Goal: Task Accomplishment & Management: Manage account settings

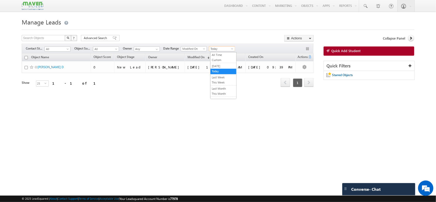
click at [221, 51] on span "Today" at bounding box center [221, 49] width 24 height 5
click at [221, 95] on link "This Month" at bounding box center [224, 94] width 26 height 5
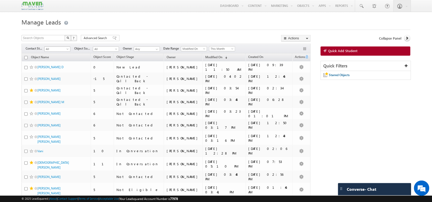
click at [67, 48] on span "All" at bounding box center [56, 49] width 24 height 5
click at [59, 61] on link "New Lead" at bounding box center [58, 60] width 26 height 5
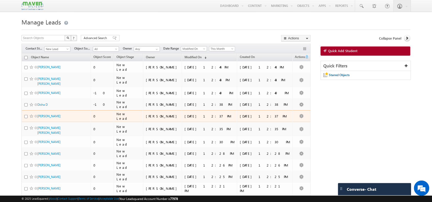
scroll to position [56, 0]
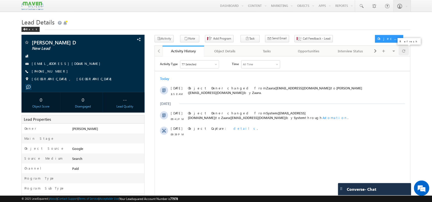
click at [404, 53] on span at bounding box center [403, 51] width 3 height 9
click at [403, 52] on span at bounding box center [403, 51] width 3 height 9
click at [403, 53] on span at bounding box center [403, 51] width 3 height 9
drag, startPoint x: 71, startPoint y: 65, endPoint x: 77, endPoint y: 74, distance: 10.6
click at [77, 74] on div "[PERSON_NAME] D New Lead [EMAIL_ADDRESS][DOMAIN_NAME] [PHONE_NUMBER]" at bounding box center [83, 62] width 118 height 44
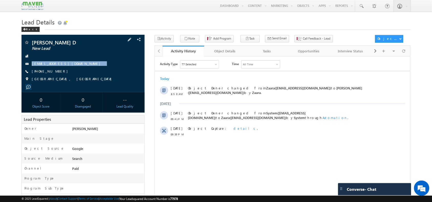
copy div "[EMAIL_ADDRESS][DOMAIN_NAME]"
click at [406, 53] on div at bounding box center [403, 51] width 10 height 9
drag, startPoint x: 59, startPoint y: 73, endPoint x: 57, endPoint y: 75, distance: 3.1
click at [57, 75] on div "Srikanth D New Lead srikanth2k05@gmail.com +91-7892863967" at bounding box center [83, 62] width 118 height 44
copy div "[PHONE_NUMBER]"
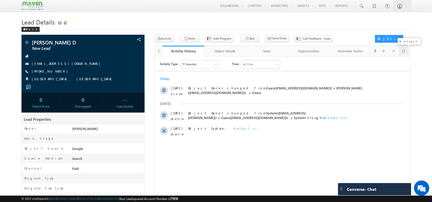
click at [406, 53] on div at bounding box center [403, 51] width 10 height 9
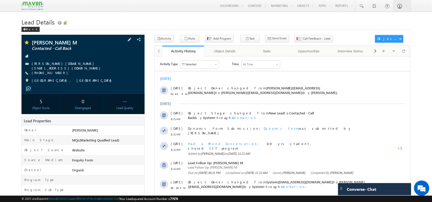
click at [62, 73] on div "+91-6383495608" at bounding box center [83, 73] width 118 height 5
click at [297, 40] on icon "button" at bounding box center [299, 39] width 4 height 5
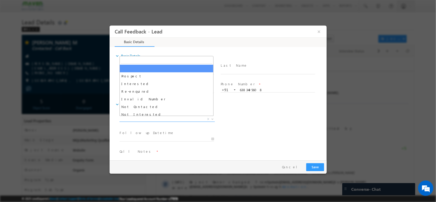
click at [166, 117] on span "X" at bounding box center [166, 119] width 95 height 5
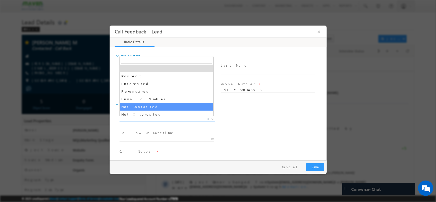
select select "Not Contacted"
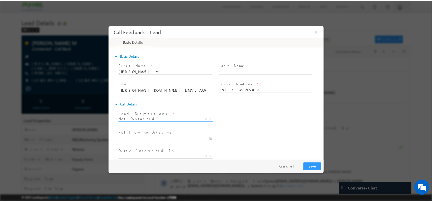
scroll to position [27, 0]
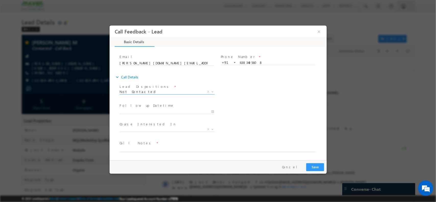
click at [143, 126] on label "Course Interested In" at bounding box center [147, 124] width 57 height 5
click at [143, 145] on span "Call Notes *" at bounding box center [214, 143] width 191 height 6
click at [141, 146] on textarea at bounding box center [217, 149] width 197 height 6
type textarea "NPU"
click at [315, 166] on button "Save" at bounding box center [315, 167] width 18 height 8
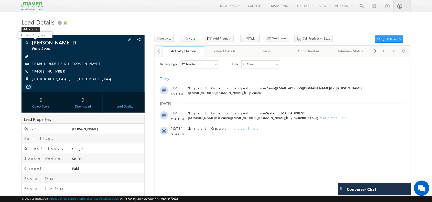
click at [26, 42] on span at bounding box center [26, 42] width 5 height 5
click at [305, 38] on span "Call Feedback - Lead" at bounding box center [317, 38] width 28 height 5
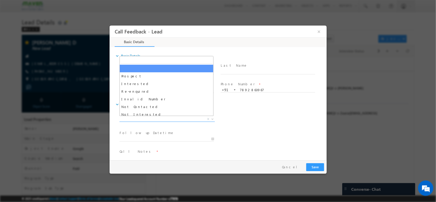
click at [162, 117] on span "X" at bounding box center [166, 119] width 95 height 5
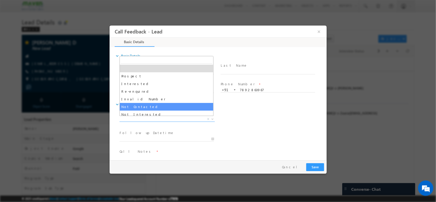
scroll to position [9, 0]
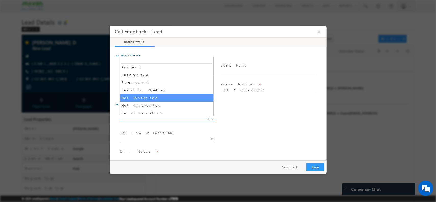
select select "Not Contacted"
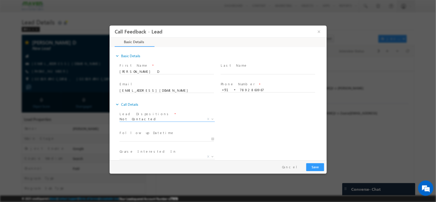
scroll to position [27, 0]
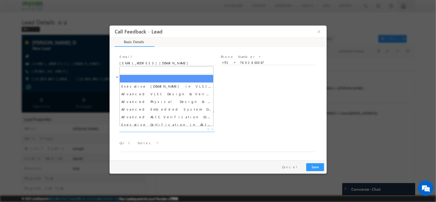
click at [155, 127] on span "X" at bounding box center [166, 129] width 95 height 5
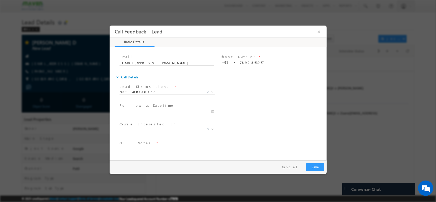
drag, startPoint x: 152, startPoint y: 143, endPoint x: 150, endPoint y: 145, distance: 3.4
click at [150, 145] on span "Call Notes *" at bounding box center [214, 143] width 191 height 6
click at [141, 153] on span at bounding box center [214, 155] width 191 height 6
click at [153, 149] on textarea at bounding box center [217, 149] width 197 height 6
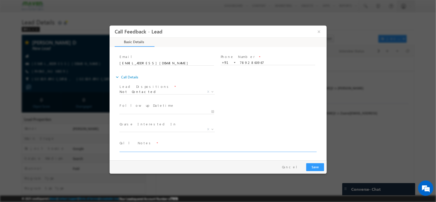
click at [153, 149] on textarea at bounding box center [217, 149] width 197 height 6
type textarea "NPU"
click at [321, 164] on button "Save" at bounding box center [315, 167] width 18 height 8
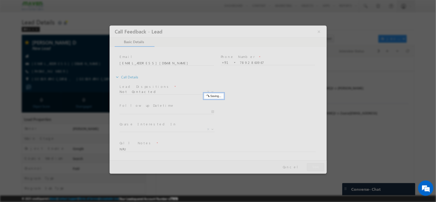
click at [321, 164] on div at bounding box center [217, 99] width 217 height 148
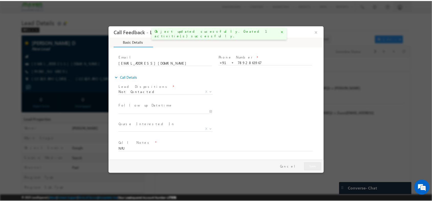
scroll to position [15, 0]
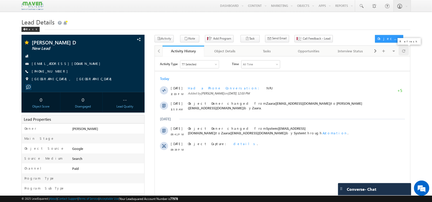
click at [402, 54] on span at bounding box center [403, 51] width 3 height 9
click at [402, 50] on span at bounding box center [403, 51] width 3 height 9
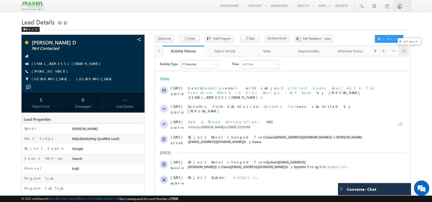
click at [403, 49] on span at bounding box center [403, 51] width 3 height 9
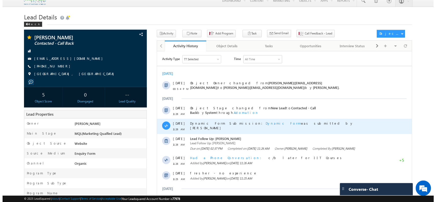
scroll to position [5, 0]
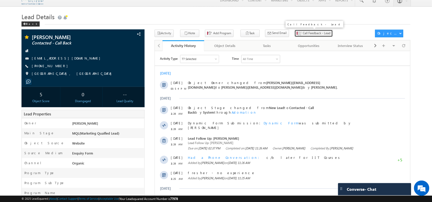
click at [303, 35] on span "Call Feedback - Lead" at bounding box center [317, 33] width 28 height 5
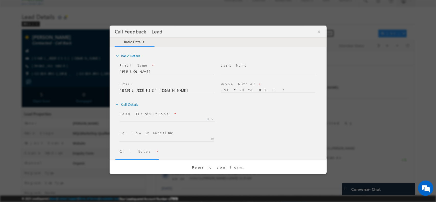
scroll to position [0, 0]
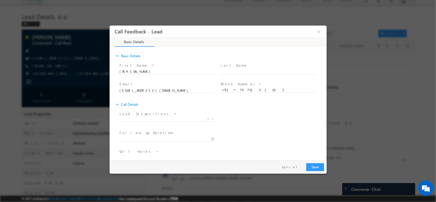
click at [166, 116] on span "Lead Dispositions *" at bounding box center [166, 114] width 94 height 6
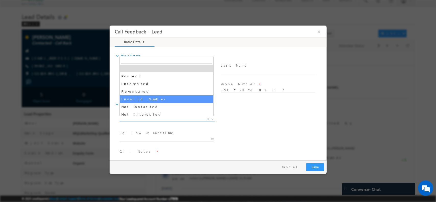
drag, startPoint x: 161, startPoint y: 118, endPoint x: 164, endPoint y: 99, distance: 19.2
click at [161, 117] on span "Invalid Number" at bounding box center [160, 119] width 83 height 5
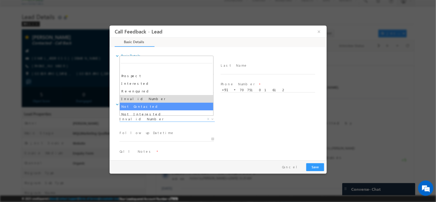
select select "Not Contacted"
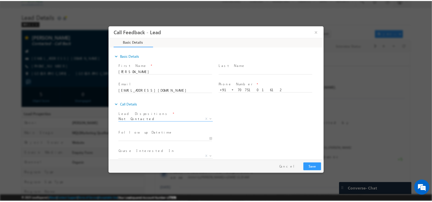
scroll to position [27, 0]
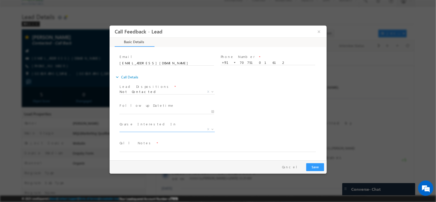
click at [145, 132] on span "X" at bounding box center [166, 130] width 95 height 5
click at [155, 153] on span at bounding box center [214, 155] width 191 height 6
click at [159, 152] on span at bounding box center [214, 155] width 191 height 6
click at [171, 149] on textarea at bounding box center [217, 149] width 197 height 6
type textarea "student not available"
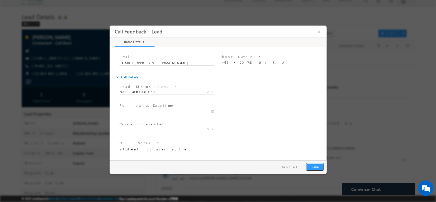
click at [323, 166] on button "Save" at bounding box center [315, 167] width 18 height 8
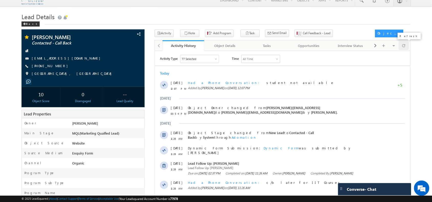
click at [401, 47] on div at bounding box center [403, 45] width 10 height 9
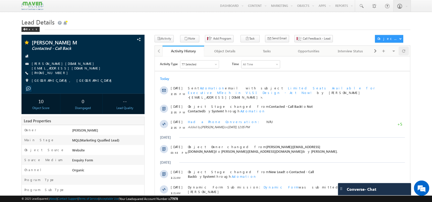
drag, startPoint x: 252, startPoint y: 0, endPoint x: 404, endPoint y: 50, distance: 160.5
click at [404, 50] on div "Activity History Activity History Object Details Object Details Tasks Tasks Opp…" at bounding box center [282, 170] width 256 height 248
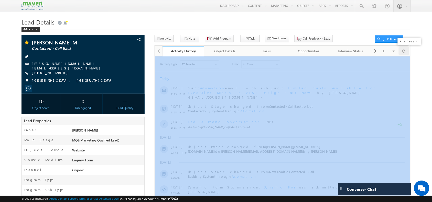
click at [404, 50] on span at bounding box center [403, 51] width 3 height 9
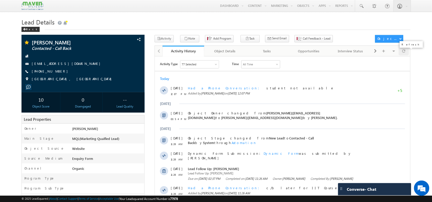
click at [403, 55] on span at bounding box center [403, 51] width 3 height 9
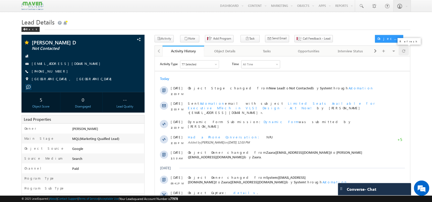
click at [401, 53] on div at bounding box center [403, 51] width 10 height 9
click at [407, 51] on div at bounding box center [403, 51] width 10 height 9
click at [406, 53] on div at bounding box center [403, 51] width 10 height 9
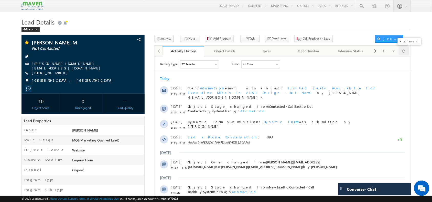
click at [399, 51] on div at bounding box center [403, 51] width 10 height 9
click at [404, 54] on span at bounding box center [403, 51] width 3 height 9
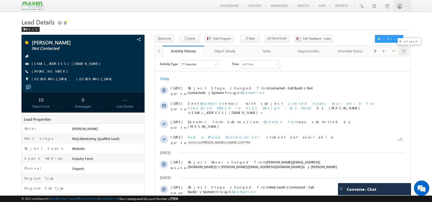
click at [404, 50] on span at bounding box center [403, 51] width 3 height 9
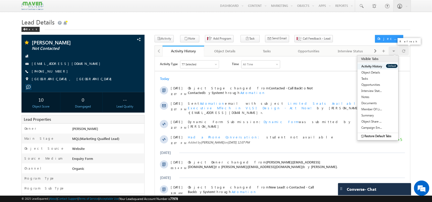
click at [401, 50] on div at bounding box center [403, 51] width 10 height 9
click at [403, 52] on span at bounding box center [403, 51] width 3 height 9
click at [404, 54] on span at bounding box center [403, 51] width 3 height 9
click at [180, 40] on button "Note" at bounding box center [189, 38] width 19 height 7
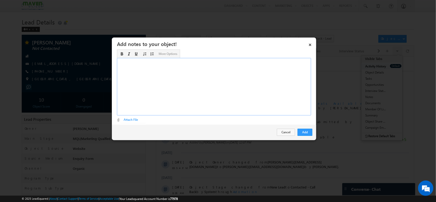
click at [254, 111] on div "Rich Text Editor, Description-inline-editor-div" at bounding box center [214, 87] width 194 height 58
click at [307, 133] on button "Add" at bounding box center [305, 132] width 15 height 7
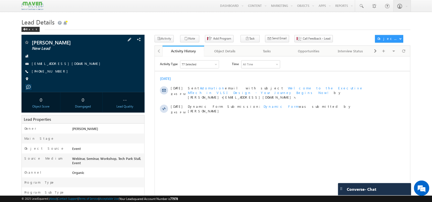
scroll to position [0, 0]
click at [50, 72] on span "[PHONE_NUMBER]" at bounding box center [51, 71] width 39 height 5
click at [49, 73] on span "[PHONE_NUMBER]" at bounding box center [51, 71] width 39 height 5
copy span "9526370142"
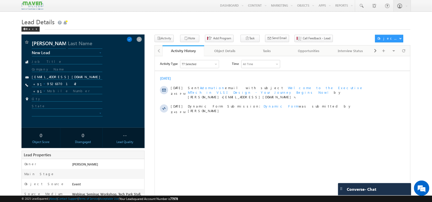
scroll to position [15, 0]
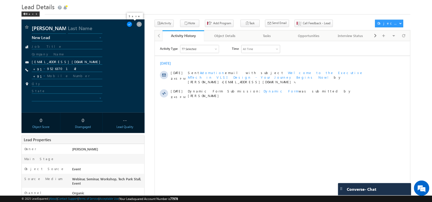
click at [132, 26] on span at bounding box center [130, 24] width 6 height 6
click at [132, 24] on span at bounding box center [130, 24] width 6 height 6
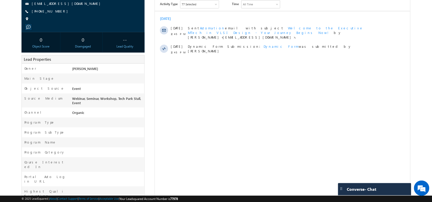
scroll to position [0, 0]
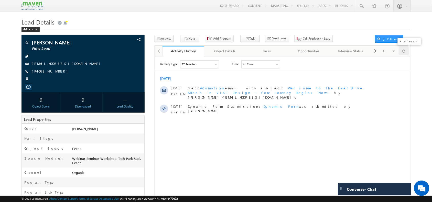
click at [399, 49] on div at bounding box center [403, 51] width 10 height 9
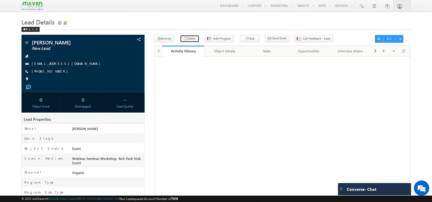
click at [191, 41] on button "Note" at bounding box center [189, 38] width 19 height 7
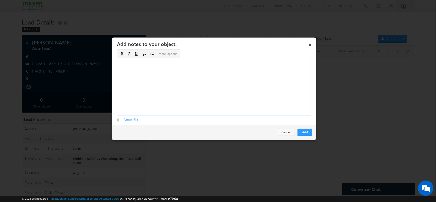
click at [263, 90] on div "Rich Text Editor, Description-inline-editor-div" at bounding box center [214, 87] width 194 height 58
click at [148, 60] on div "7 th sem student projects - Adaptive noise cancellation in FPGA Skills :- Veril…" at bounding box center [214, 87] width 194 height 58
click at [195, 81] on div "7 th sem student ​ projects - Adaptive noise cancellation in FPGA Skills :- Ver…" at bounding box center [214, 87] width 194 height 58
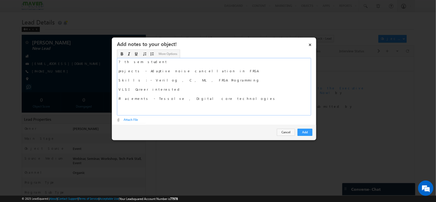
click at [151, 97] on div "7 th sem student projects - Adaptive noise cancellation in FPGA Skills :- Veril…" at bounding box center [214, 87] width 194 height 58
click at [179, 100] on div "7 th sem student projects - Adaptive noise cancellation in FPGA Skills :- Veril…" at bounding box center [214, 87] width 194 height 58
click at [215, 98] on div "7 th sem student projects - Adaptive noise cancellation in FPGA Skills :- Veril…" at bounding box center [214, 87] width 194 height 58
click at [303, 129] on button "Add" at bounding box center [305, 132] width 15 height 7
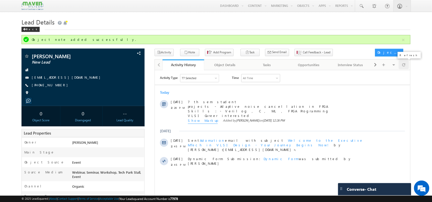
click at [402, 67] on span at bounding box center [403, 64] width 3 height 9
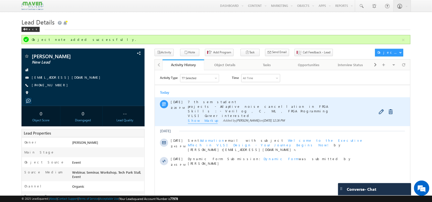
click at [197, 120] on span "Show Markup" at bounding box center [202, 121] width 30 height 6
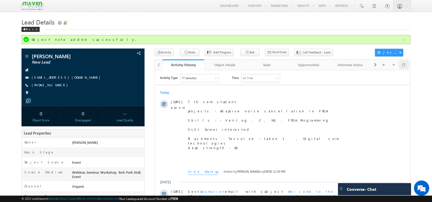
drag, startPoint x: 403, startPoint y: 61, endPoint x: 401, endPoint y: 68, distance: 7.3
click at [401, 68] on div "Visible Tabs Activity History Default Object Details Default Tasks Default Oppo…" at bounding box center [389, 65] width 37 height 10
click at [401, 68] on div at bounding box center [403, 64] width 10 height 9
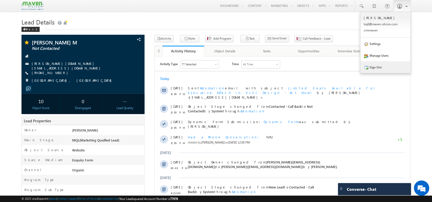
click at [376, 67] on link "Sign Out" at bounding box center [385, 67] width 50 height 12
